Goal: Feedback & Contribution: Leave review/rating

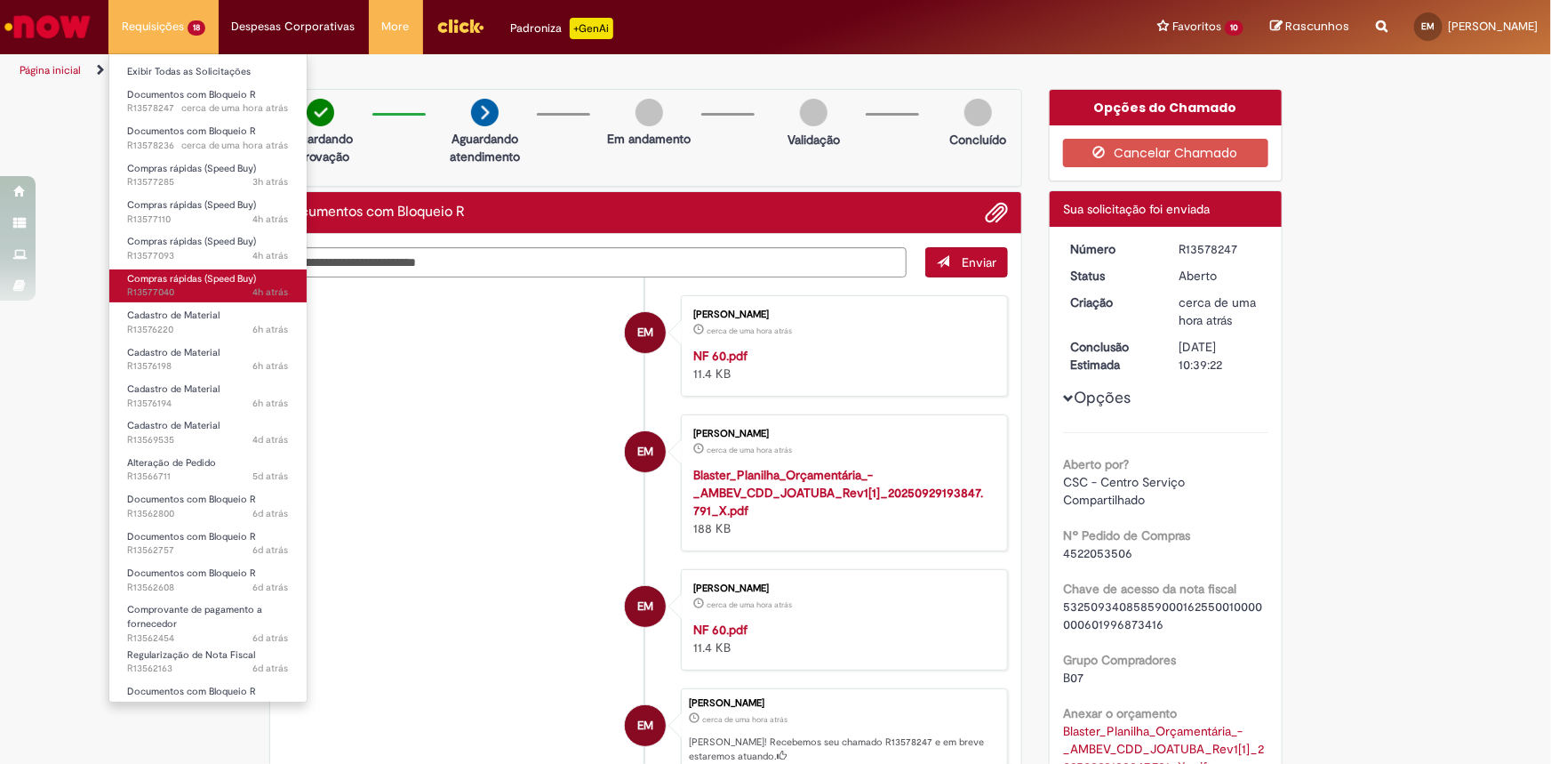
click at [204, 280] on span "Compras rápidas (Speed Buy)" at bounding box center [191, 278] width 129 height 13
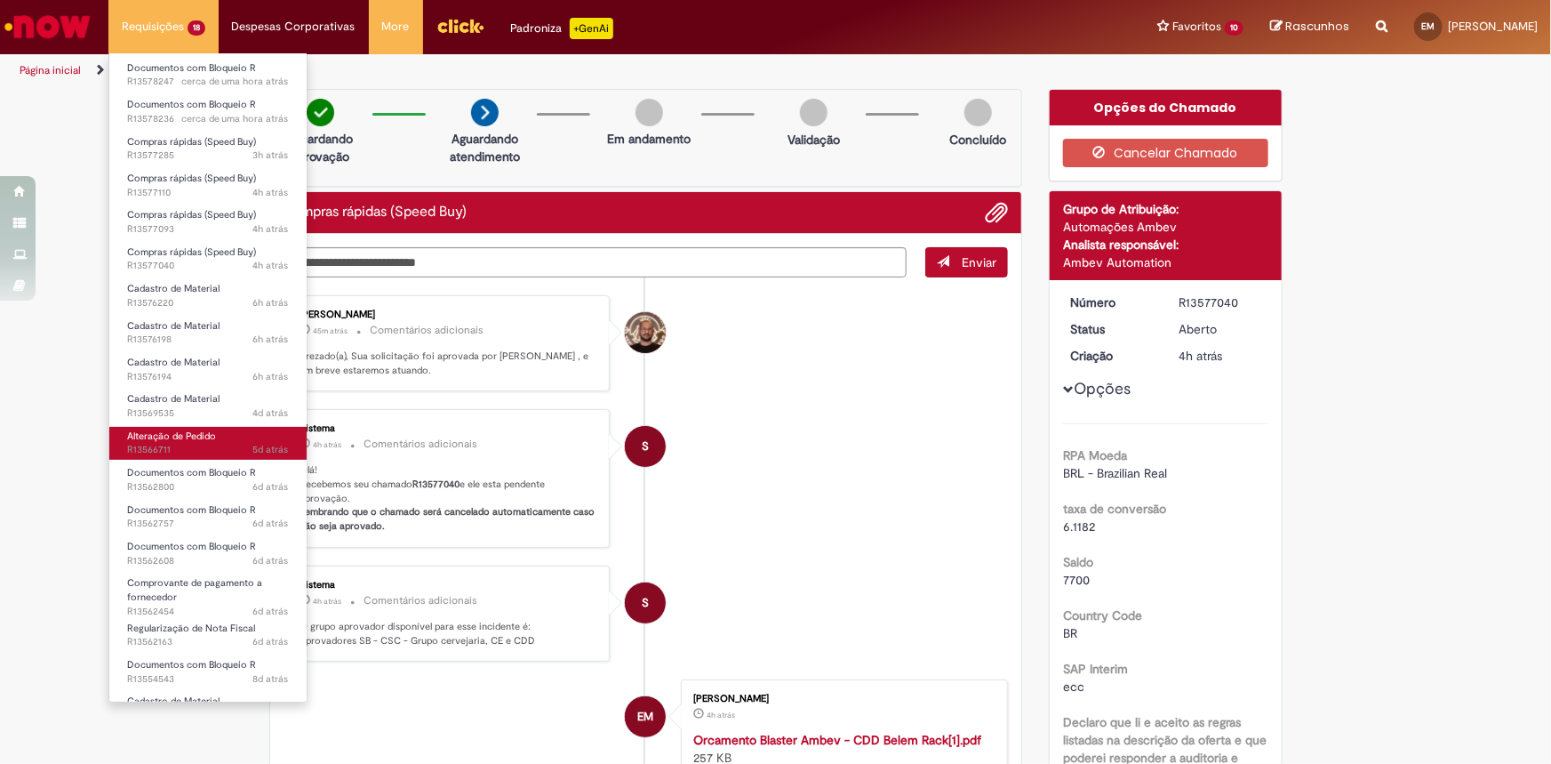
scroll to position [53, 0]
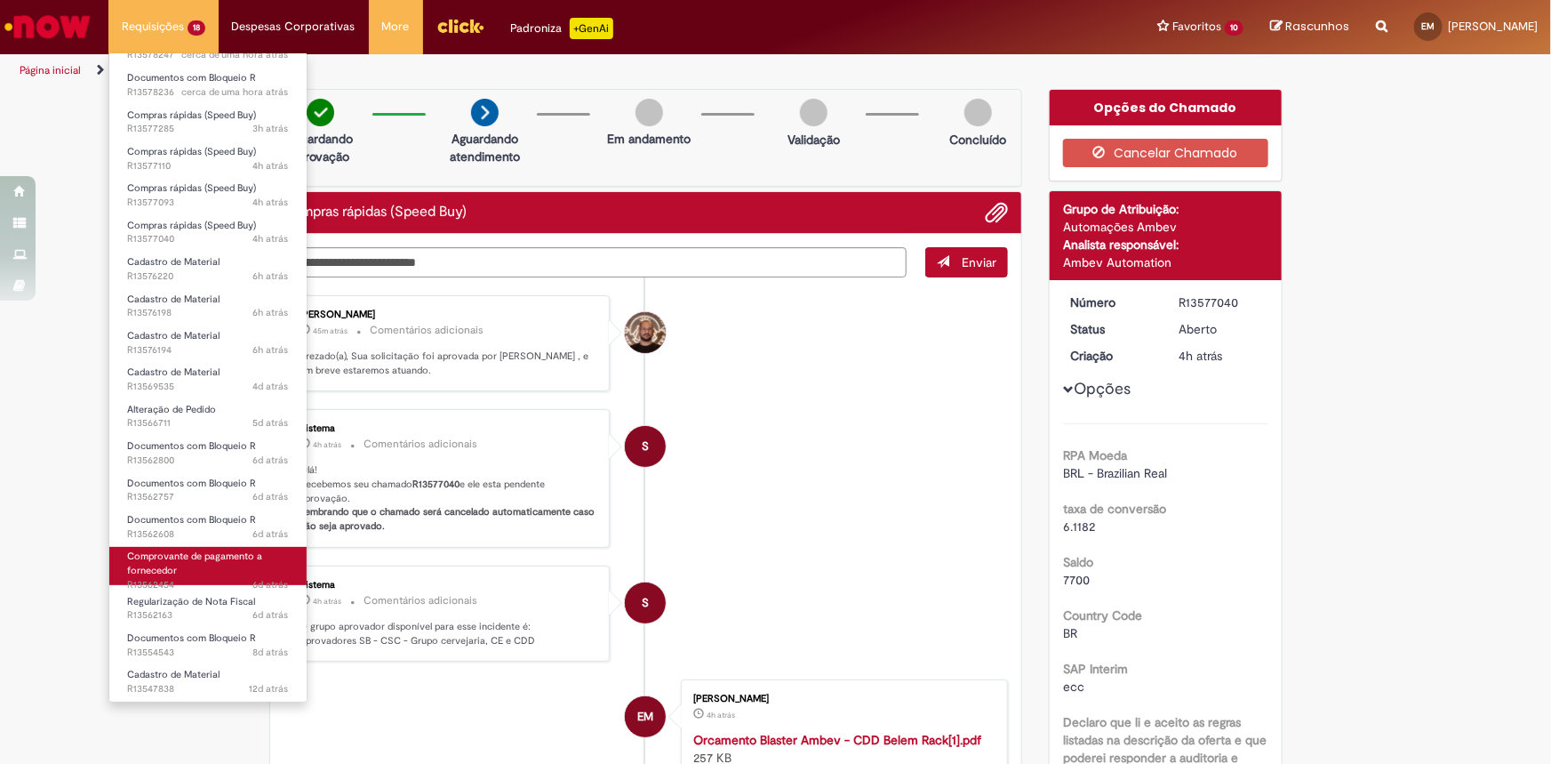
click at [227, 572] on link "Comprovante de pagamento a fornecedor 6d atrás 6 dias atrás R13562454" at bounding box center [207, 566] width 197 height 38
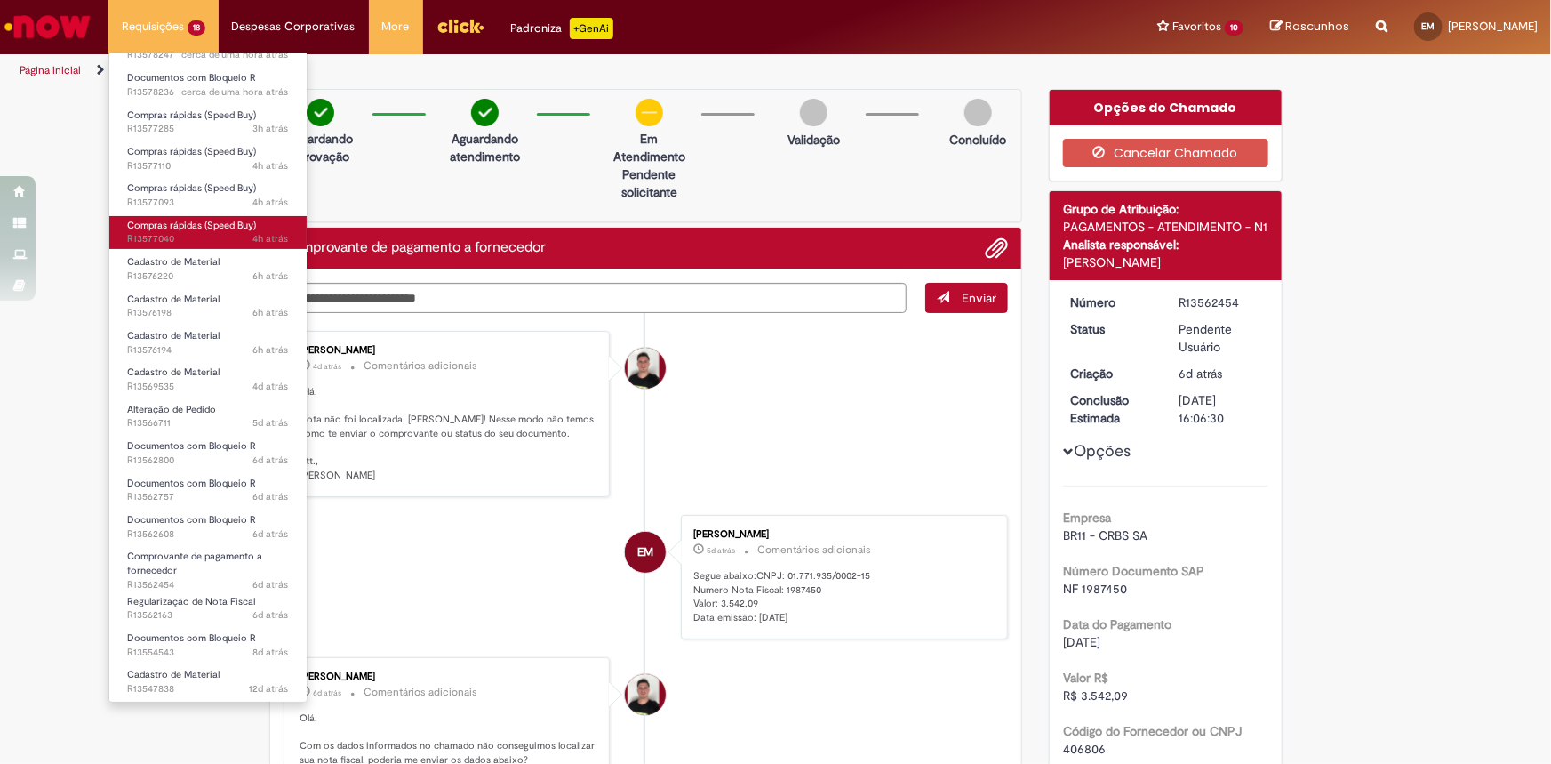
click at [189, 223] on span "Compras rápidas (Speed Buy)" at bounding box center [191, 225] width 129 height 13
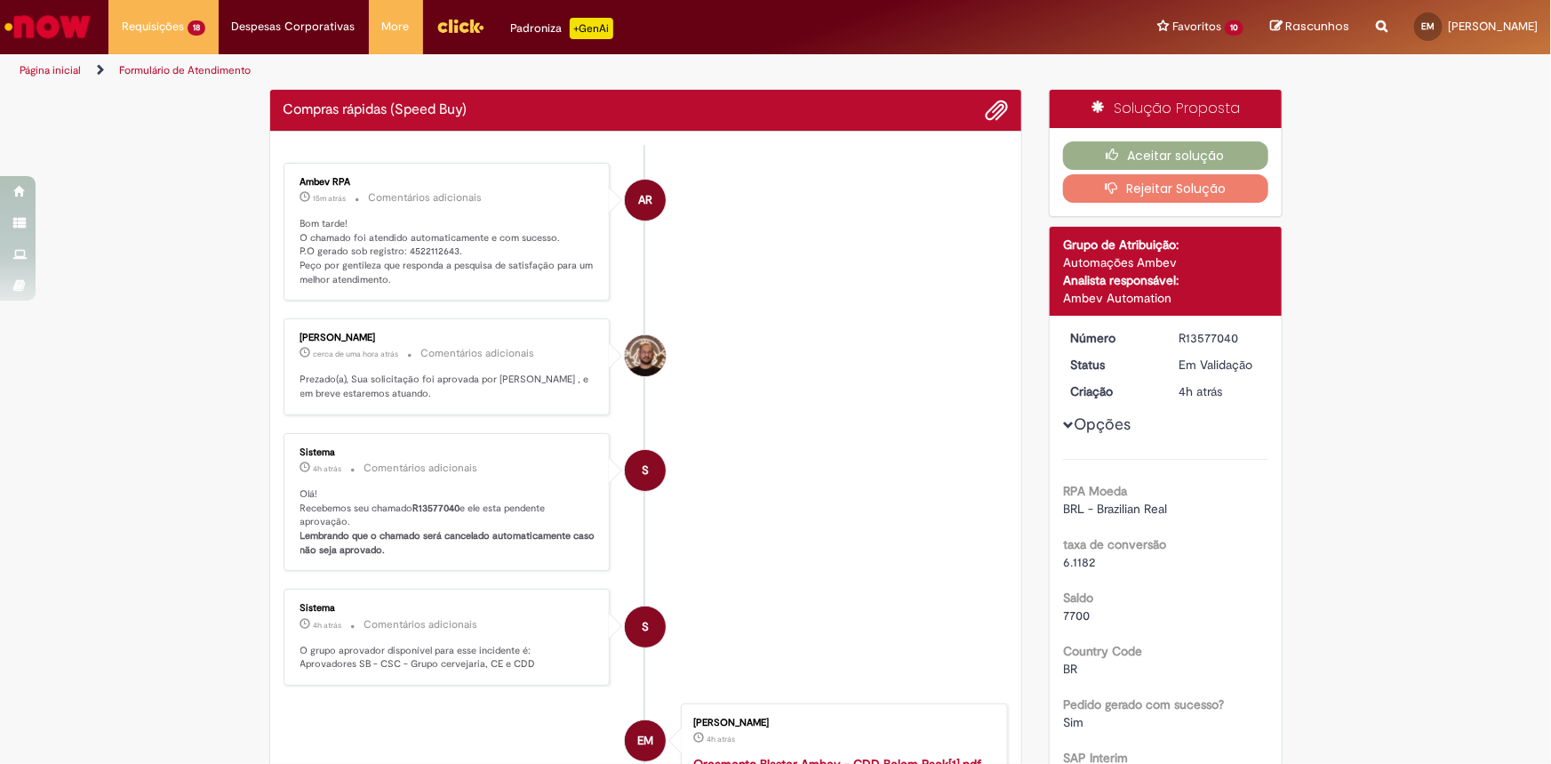
click at [424, 251] on p "Bom tarde! O chamado foi atendido automaticamente e com sucesso. P.O gerado sob…" at bounding box center [448, 252] width 296 height 70
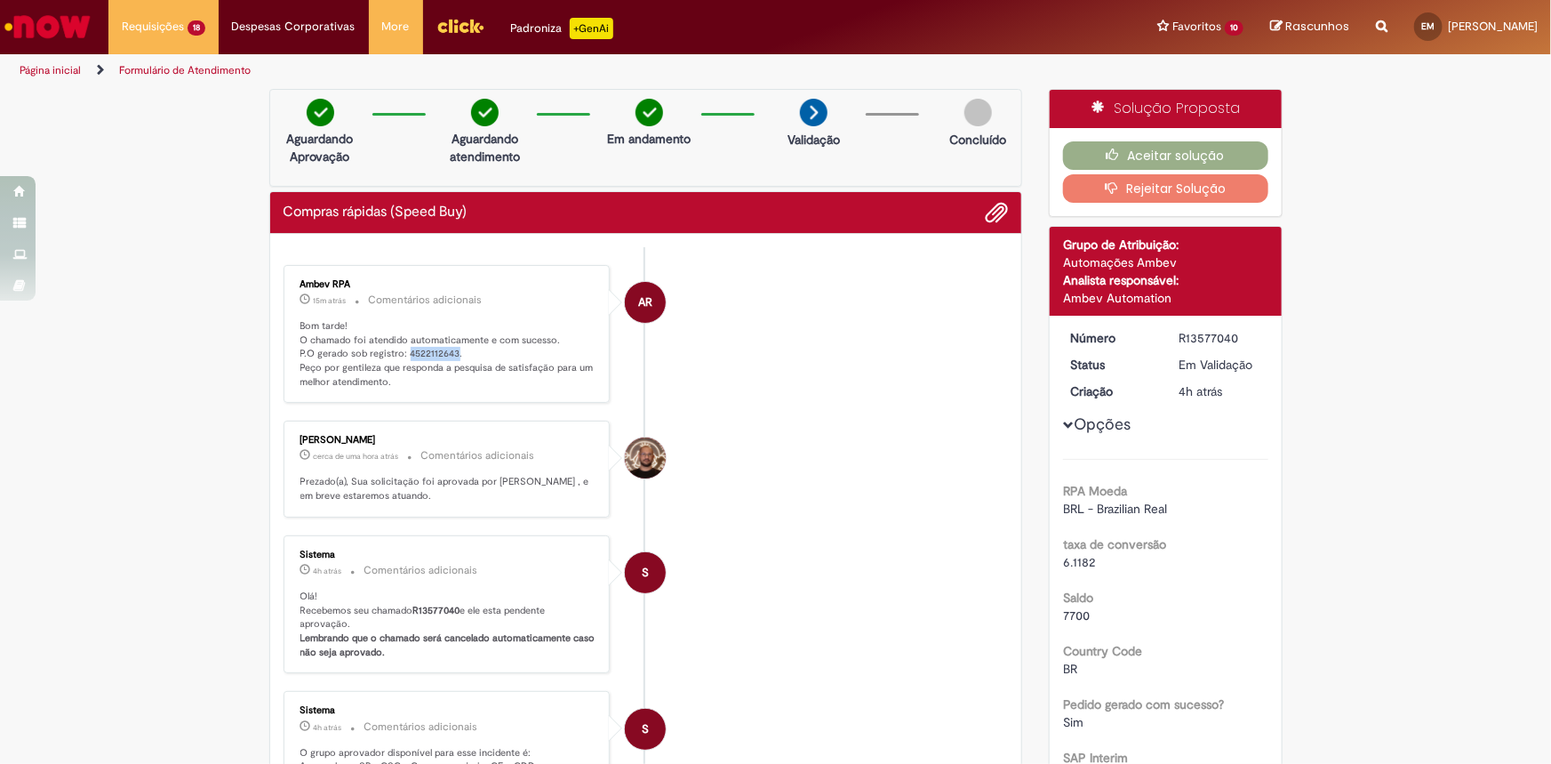
copy p "4522112643"
click at [1176, 147] on button "Aceitar solução" at bounding box center [1165, 155] width 205 height 28
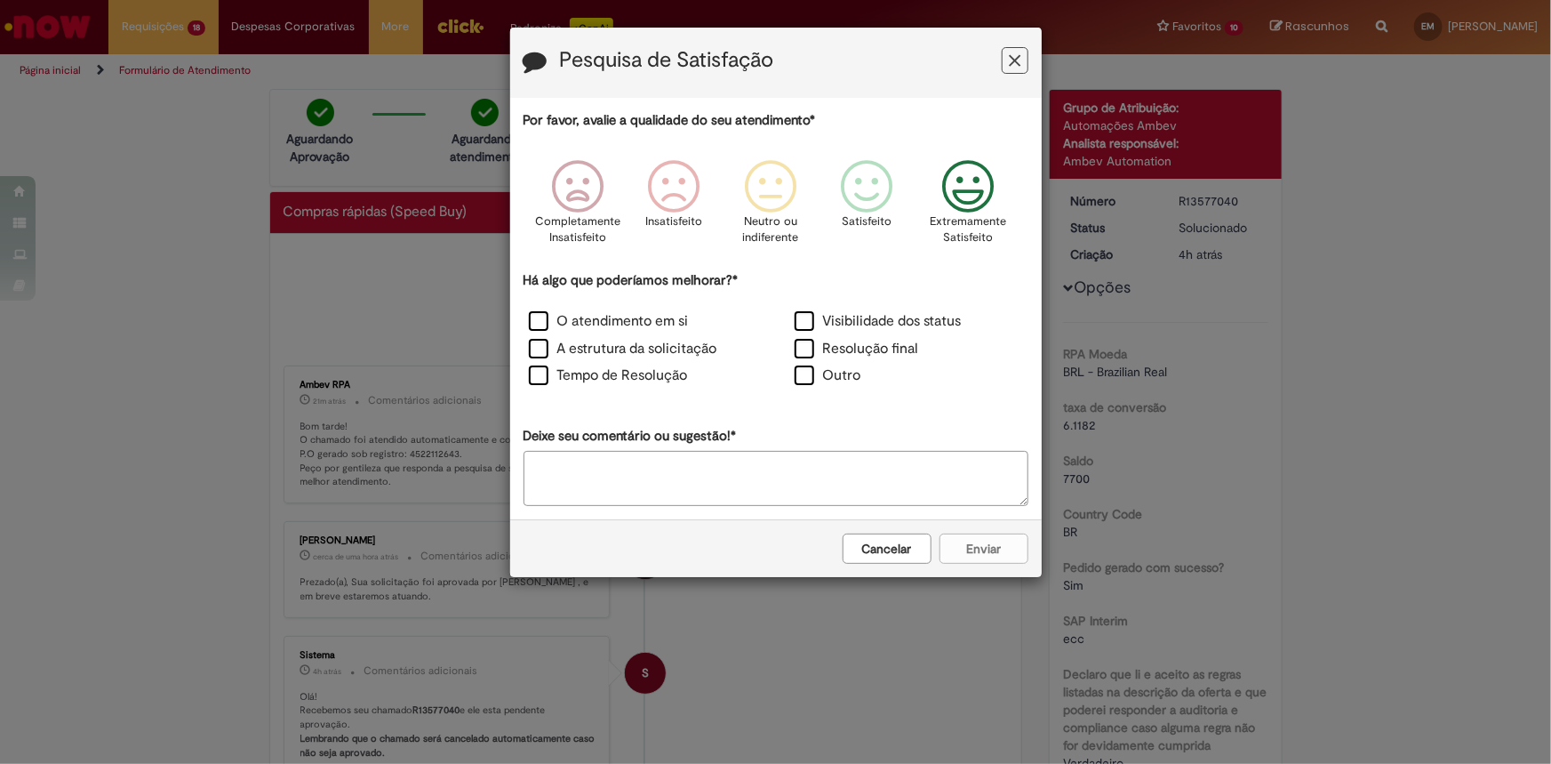
click at [972, 195] on icon "Feedback" at bounding box center [967, 186] width 67 height 53
drag, startPoint x: 592, startPoint y: 319, endPoint x: 798, endPoint y: 419, distance: 229.0
click at [593, 319] on label "O atendimento em si" at bounding box center [609, 321] width 160 height 20
click at [978, 559] on button "Enviar" at bounding box center [984, 548] width 89 height 30
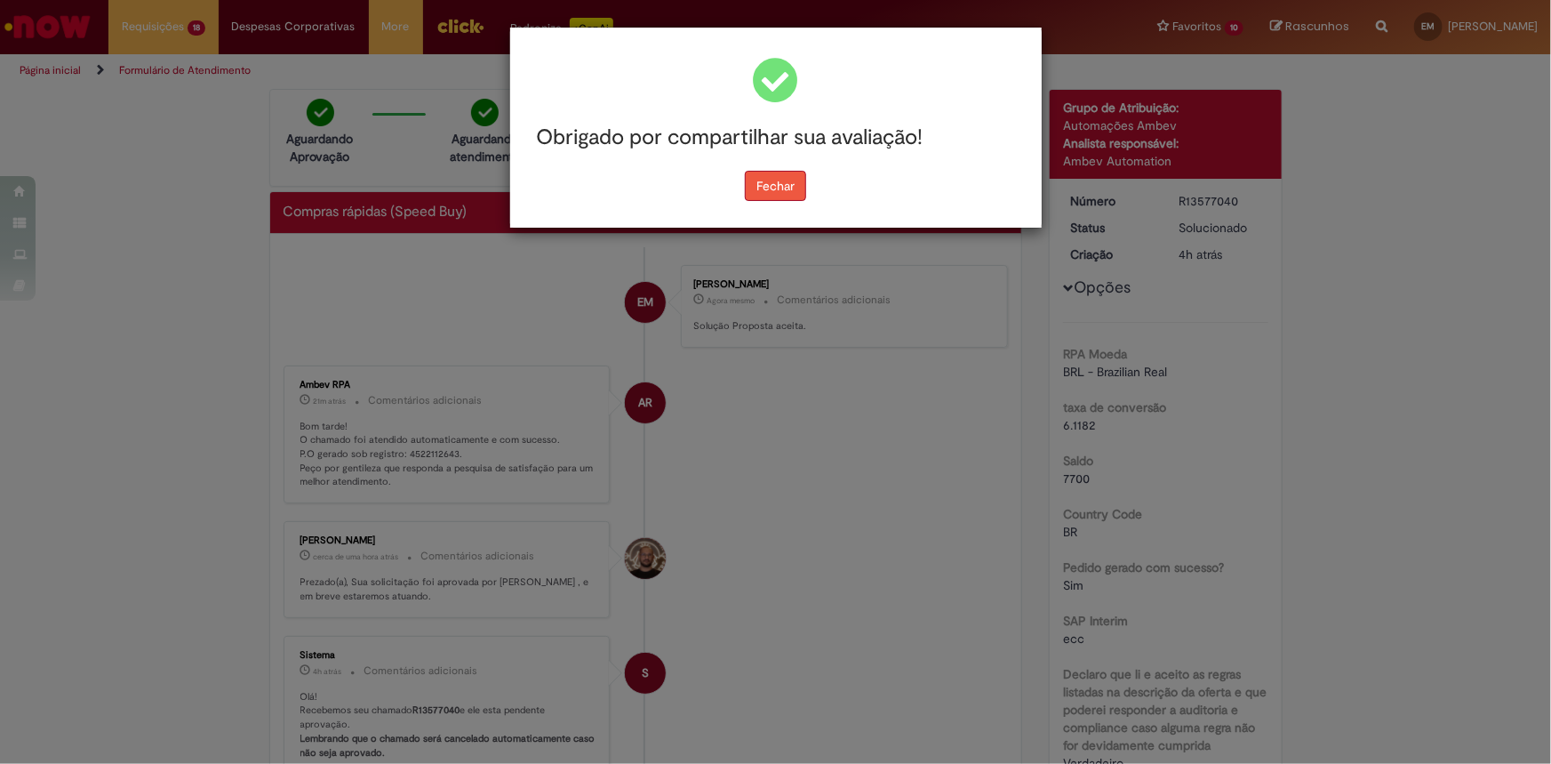
click at [787, 197] on button "Fechar" at bounding box center [775, 186] width 61 height 30
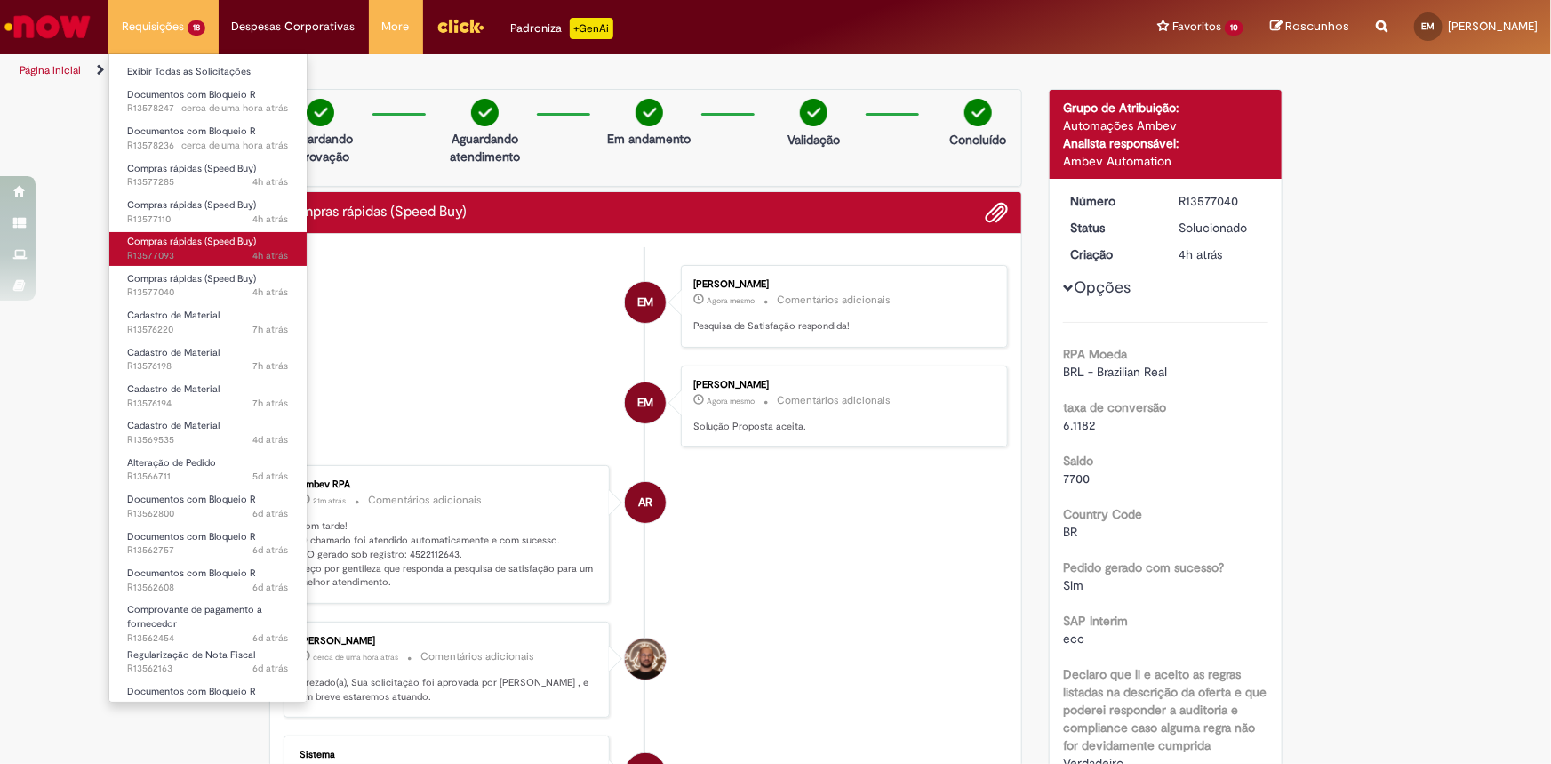
click at [210, 245] on span "Compras rápidas (Speed Buy)" at bounding box center [191, 241] width 129 height 13
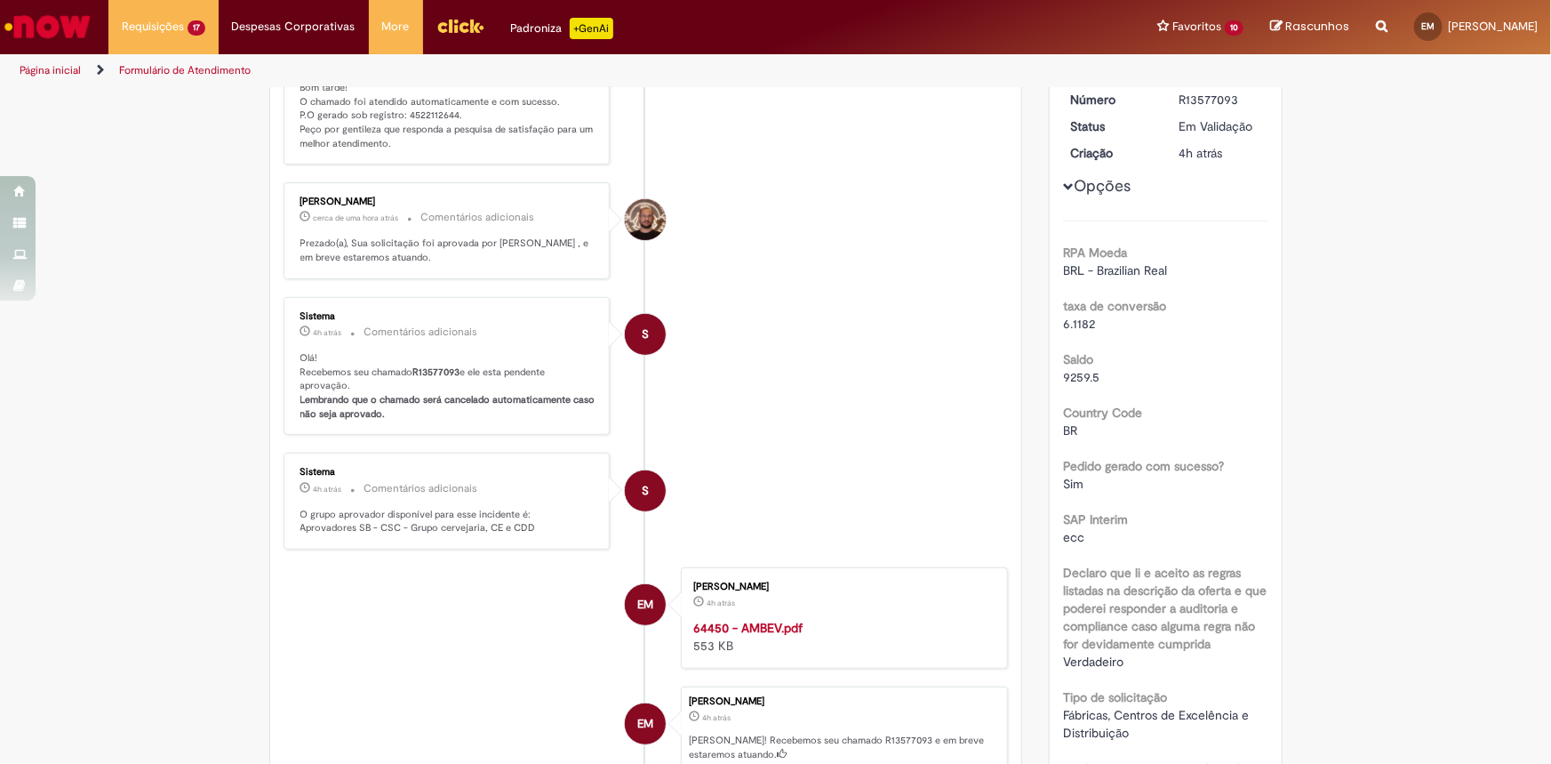
scroll to position [20, 0]
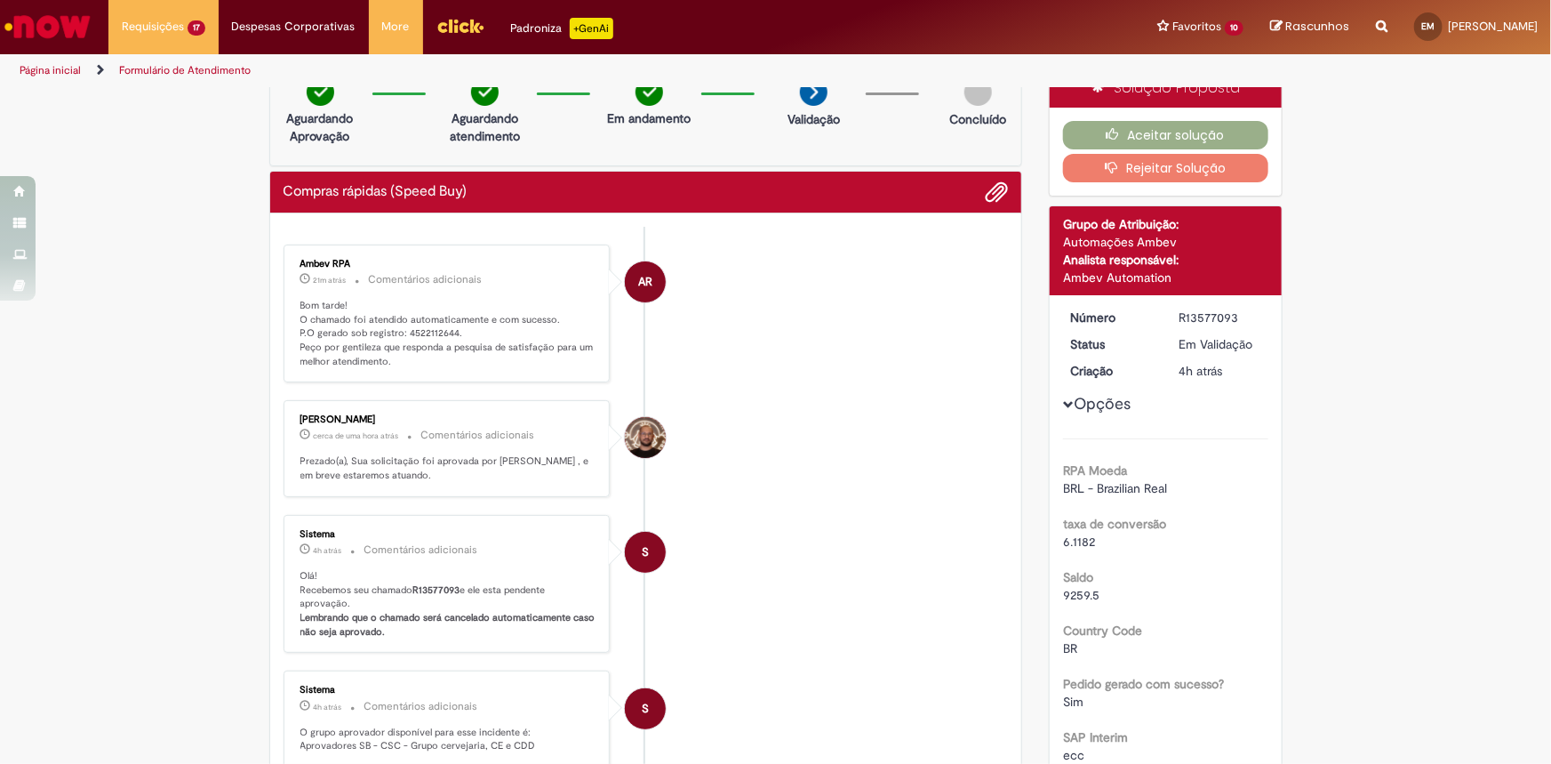
click at [418, 329] on p "Bom tarde! O chamado foi atendido automaticamente e com sucesso. P.O gerado sob…" at bounding box center [448, 334] width 296 height 70
copy p "4522112644"
click at [1153, 134] on button "Aceitar solução" at bounding box center [1165, 135] width 205 height 28
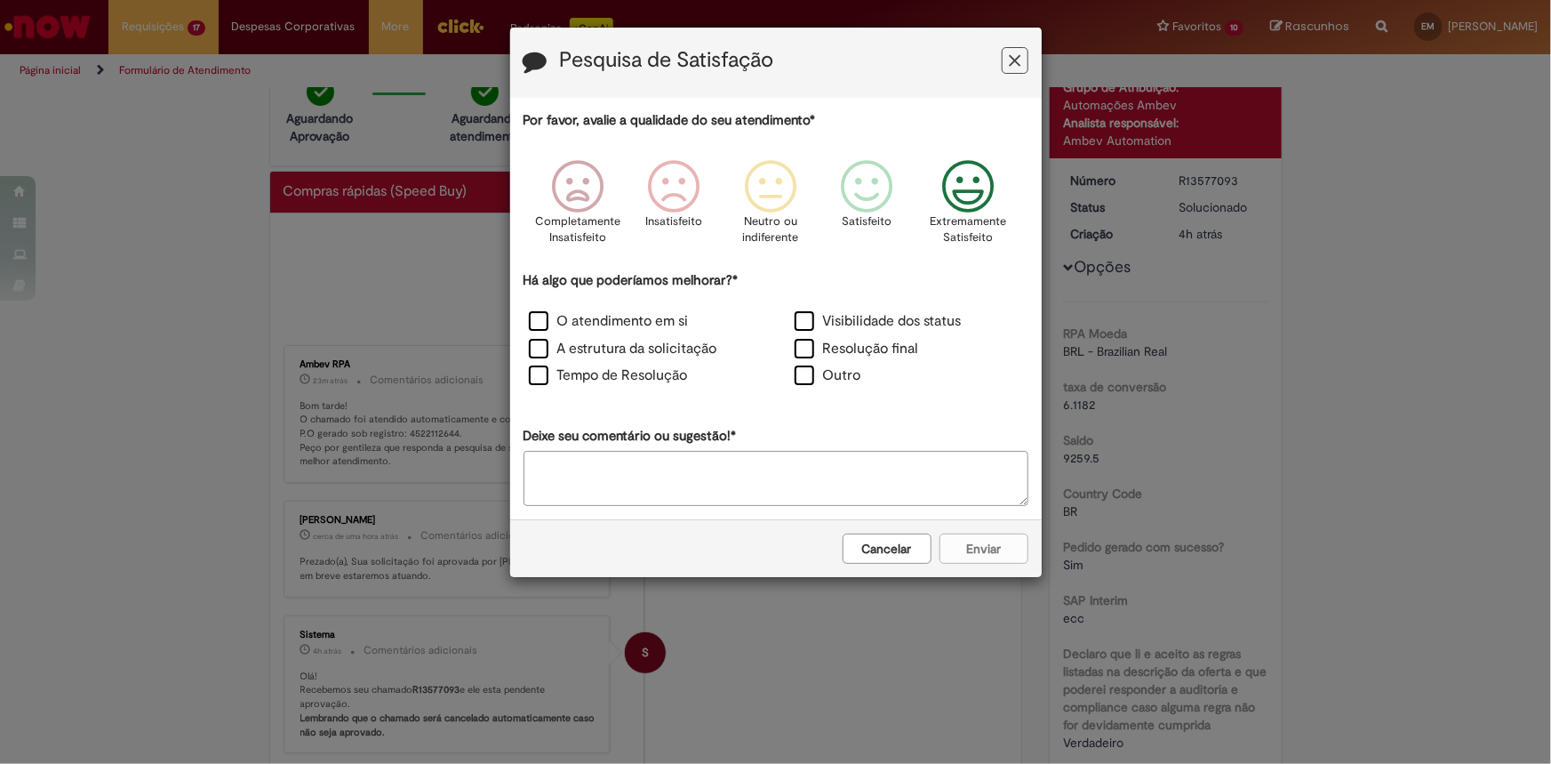
click at [988, 199] on icon "Feedback" at bounding box center [967, 186] width 67 height 53
click at [620, 316] on label "O atendimento em si" at bounding box center [609, 321] width 160 height 20
click at [1003, 549] on button "Enviar" at bounding box center [984, 548] width 89 height 30
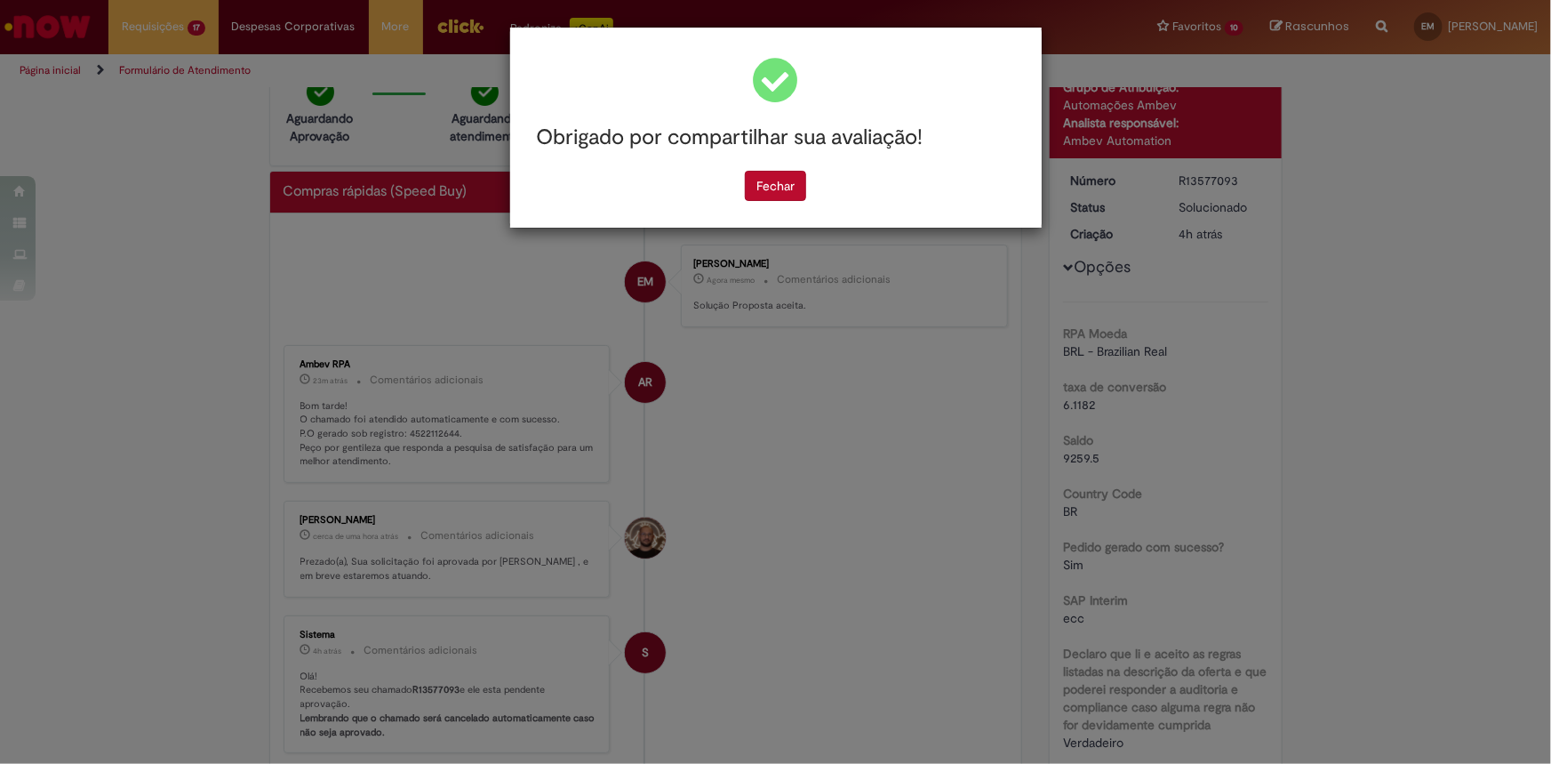
drag, startPoint x: 785, startPoint y: 183, endPoint x: 776, endPoint y: 181, distance: 9.1
click at [783, 183] on button "Fechar" at bounding box center [775, 186] width 61 height 30
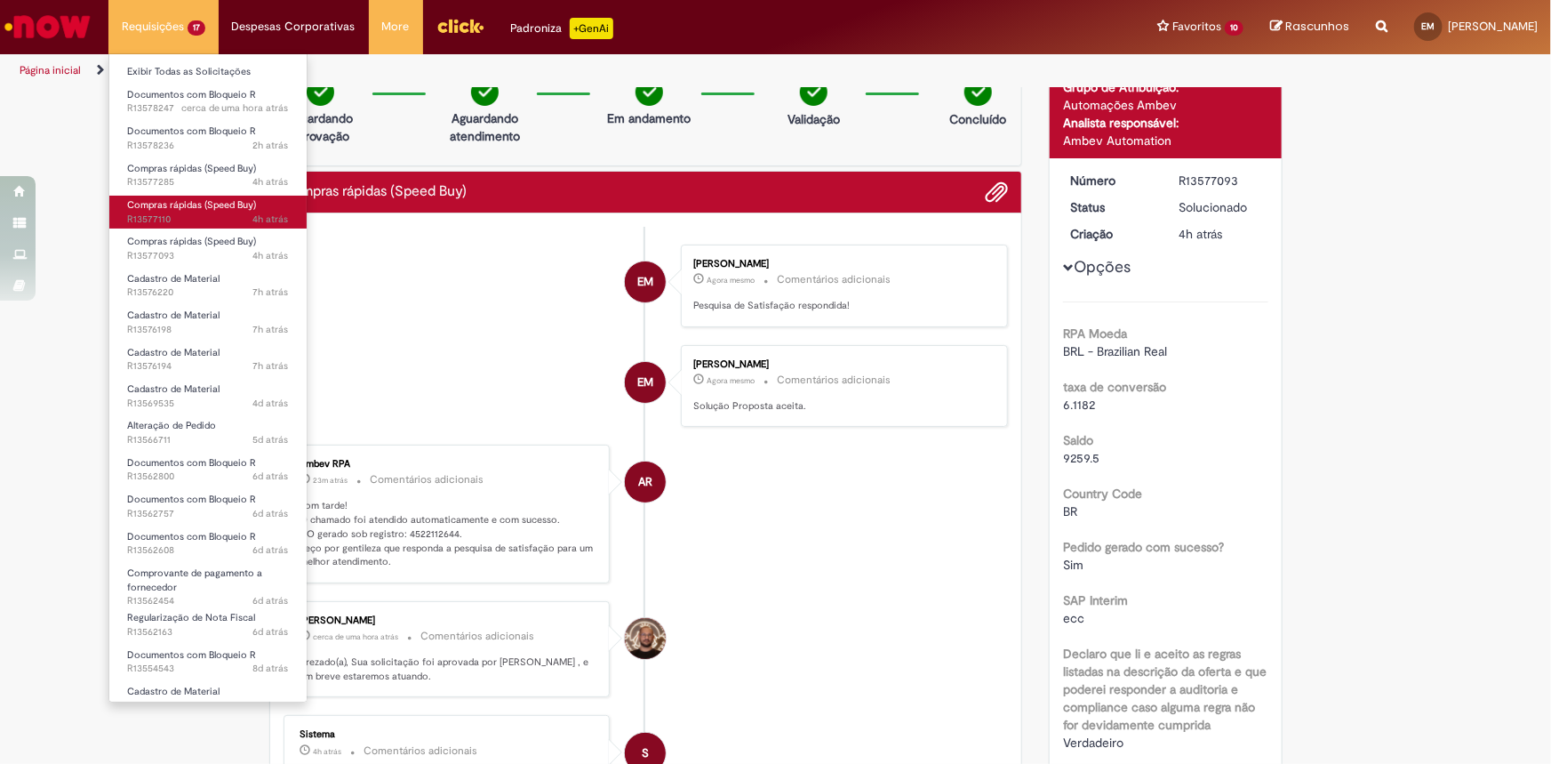
click at [192, 206] on span "Compras rápidas (Speed Buy)" at bounding box center [191, 204] width 129 height 13
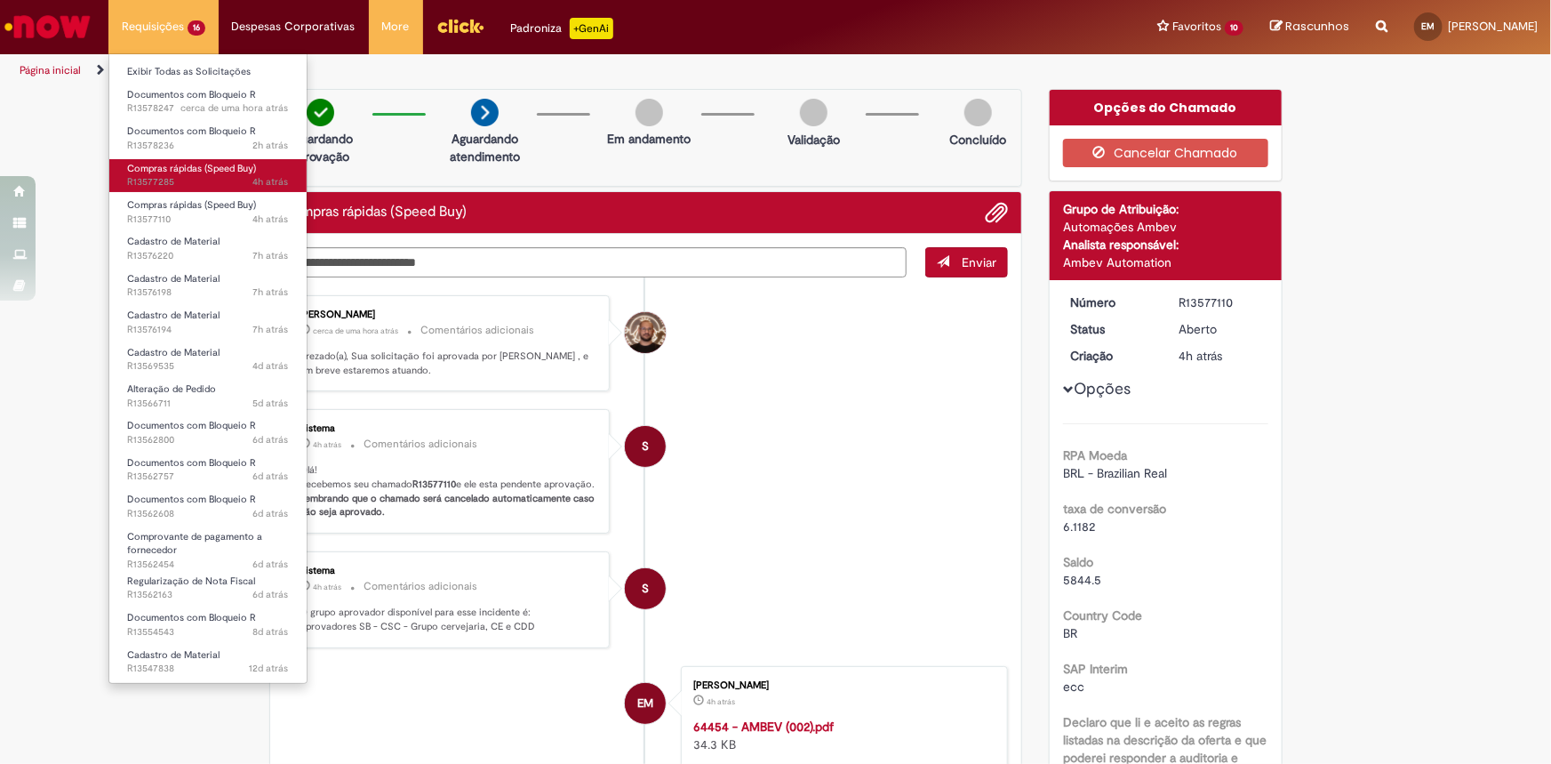
click at [209, 173] on span "Compras rápidas (Speed Buy)" at bounding box center [191, 168] width 129 height 13
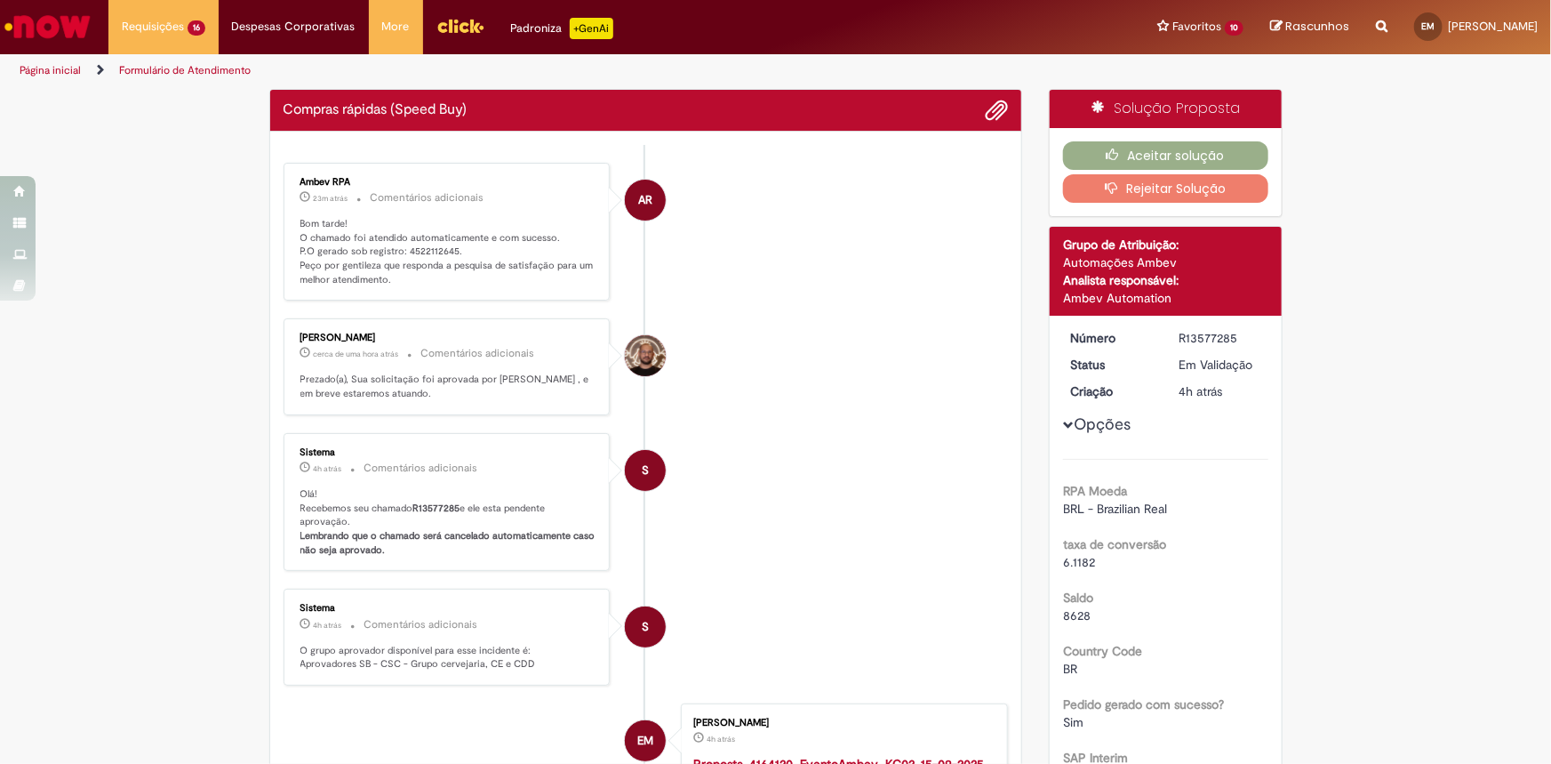
click at [423, 248] on p "Bom tarde! O chamado foi atendido automaticamente e com sucesso. P.O gerado sob…" at bounding box center [448, 252] width 296 height 70
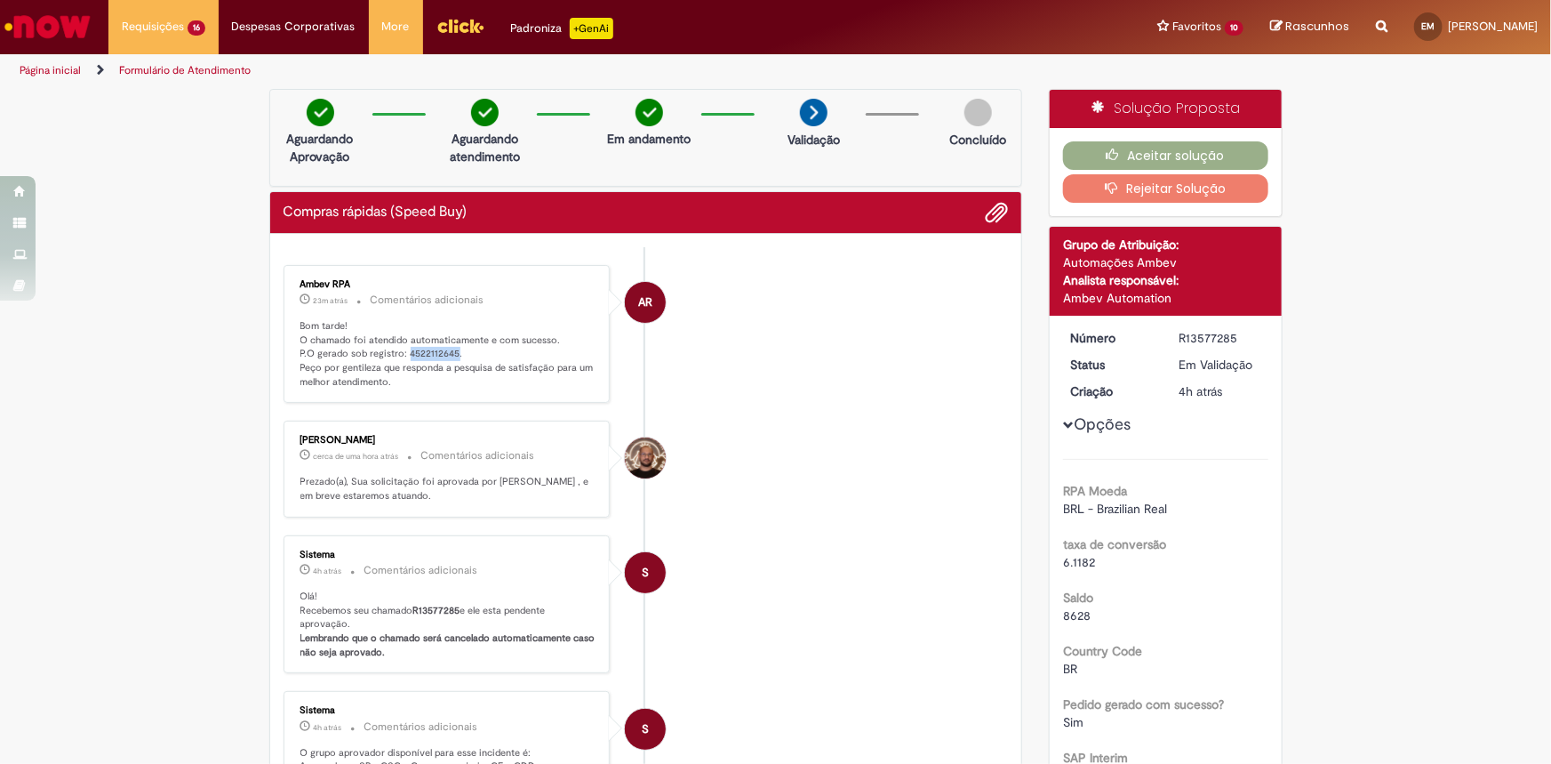
copy p "4522112645"
click at [1182, 153] on button "Aceitar solução" at bounding box center [1165, 155] width 205 height 28
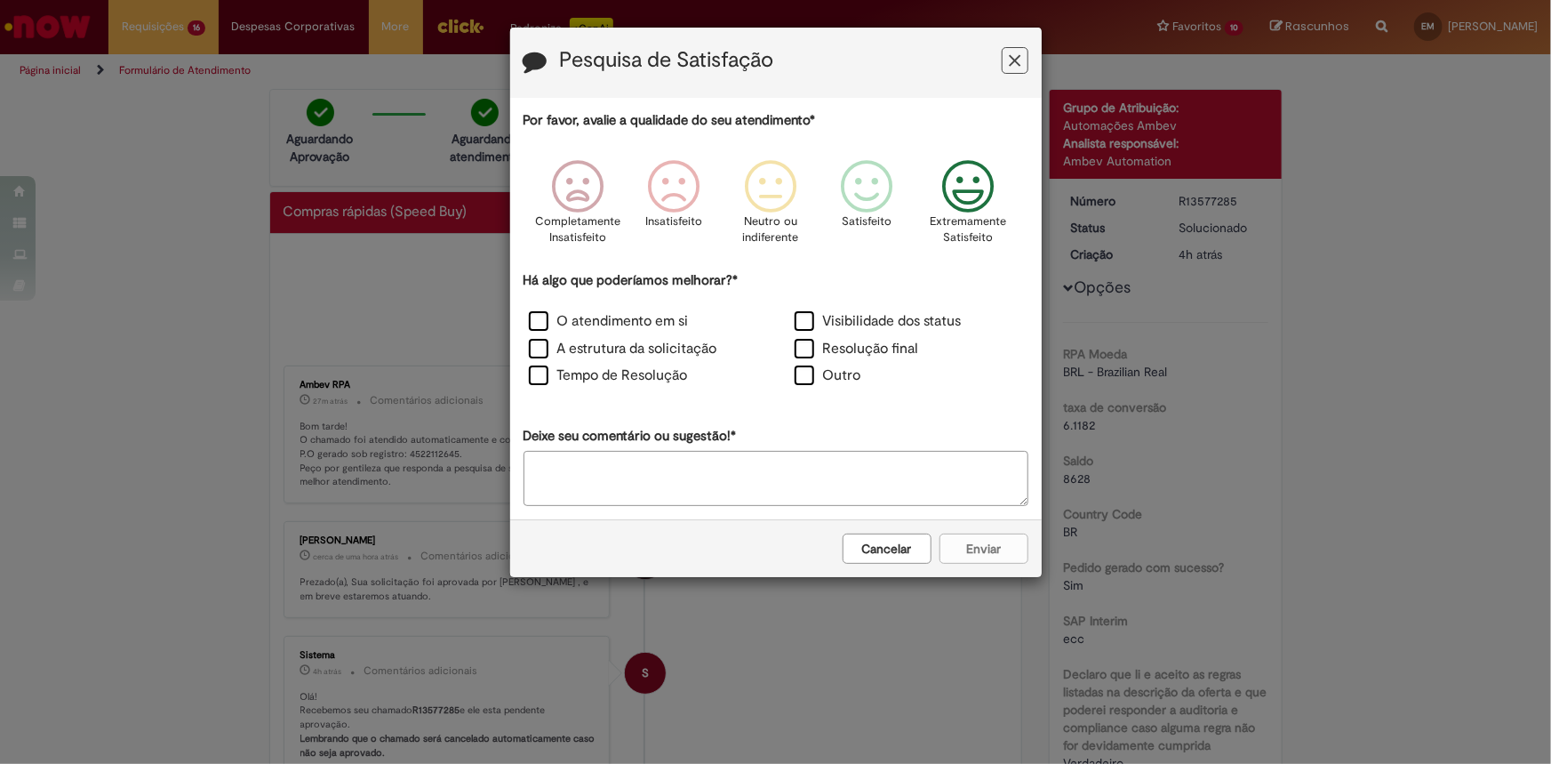
click at [972, 224] on p "Extremamente Satisfeito" at bounding box center [968, 229] width 76 height 33
click at [652, 324] on label "O atendimento em si" at bounding box center [609, 321] width 160 height 20
click at [897, 554] on button "Cancelar" at bounding box center [887, 548] width 89 height 30
